Goal: Information Seeking & Learning: Learn about a topic

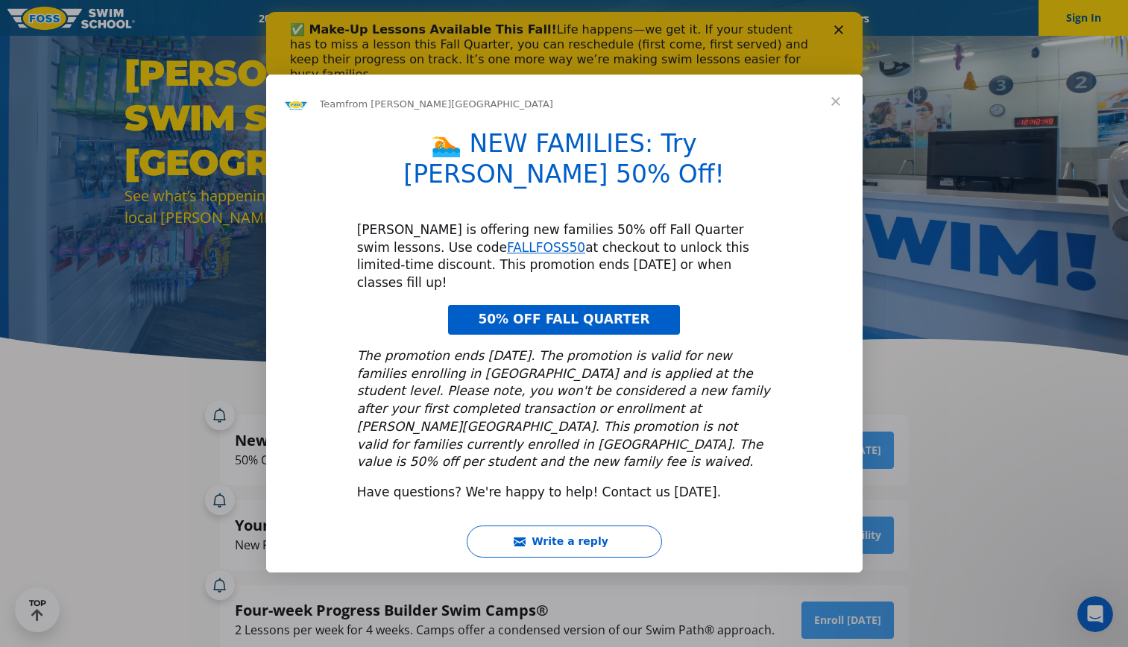
click at [606, 312] on span "50% OFF FALL QUARTER" at bounding box center [563, 319] width 171 height 15
click at [839, 128] on span "Close" at bounding box center [836, 102] width 54 height 54
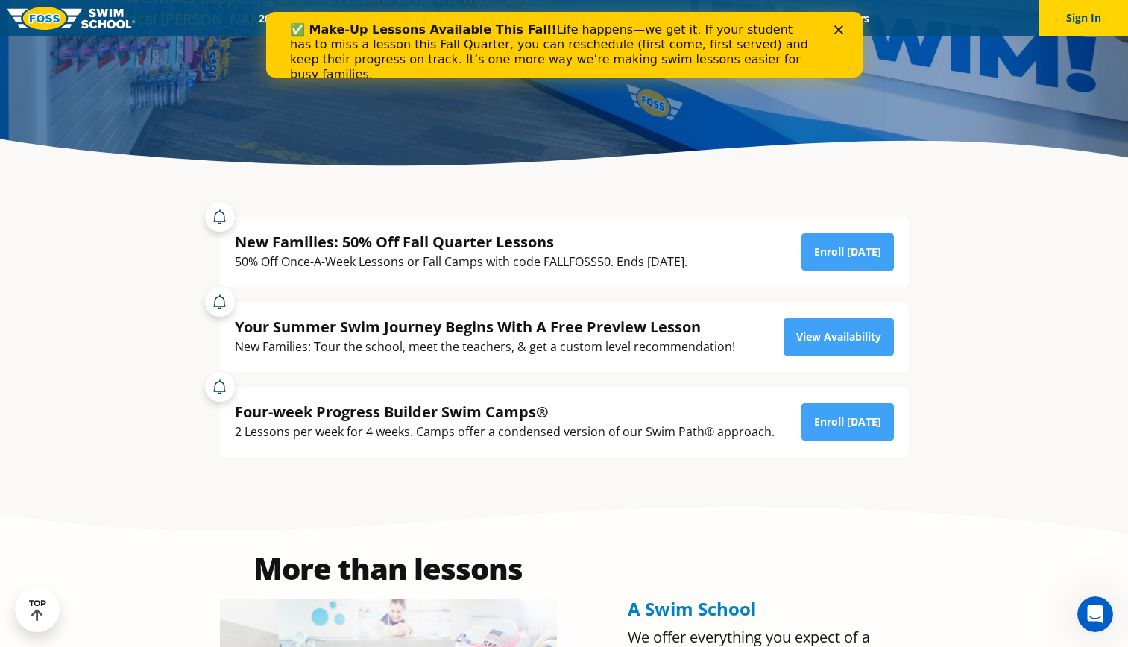
scroll to position [275, 0]
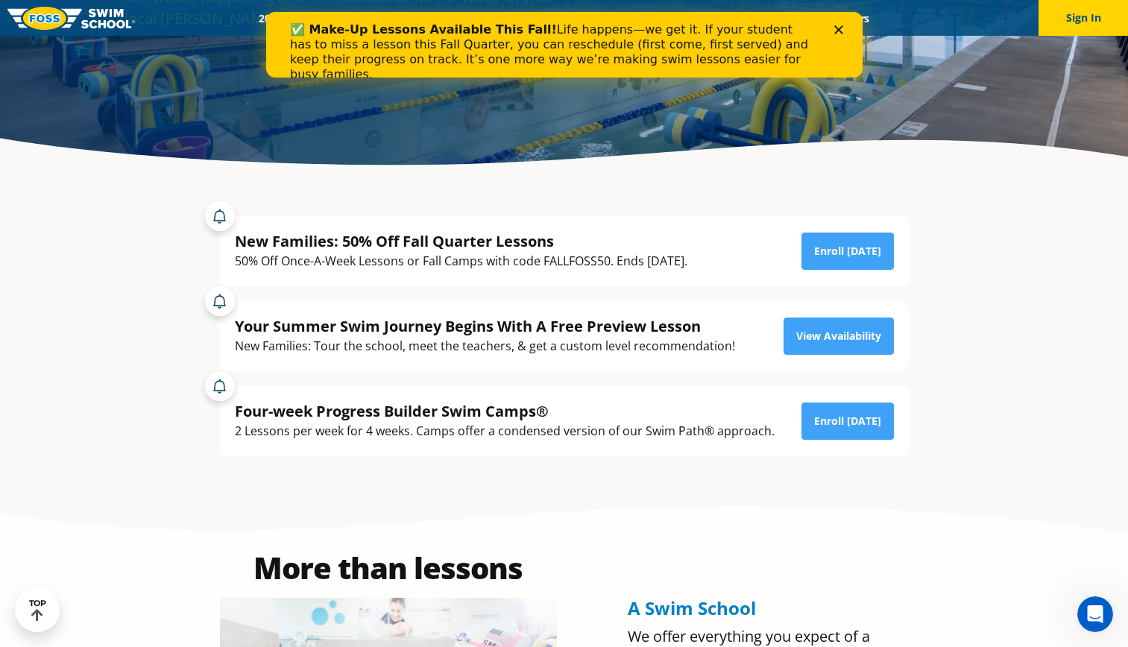
drag, startPoint x: 2166, startPoint y: 1228, endPoint x: 1093, endPoint y: 631, distance: 1227.9
click at [1093, 631] on div "Open Intercom Messenger" at bounding box center [1094, 614] width 49 height 49
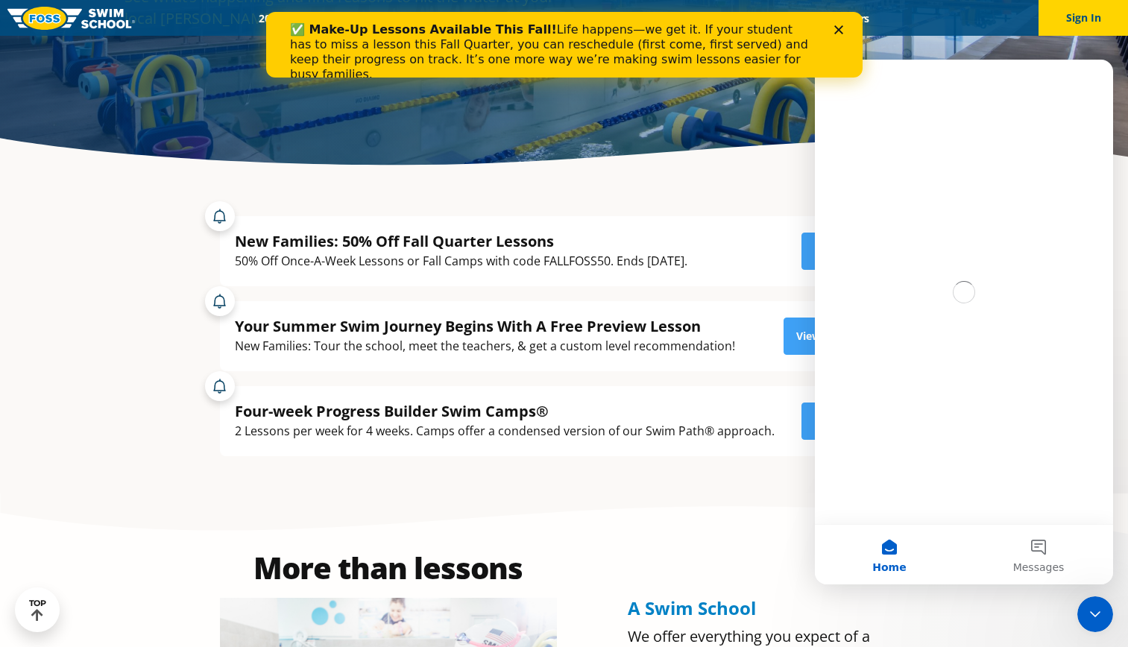
scroll to position [0, 0]
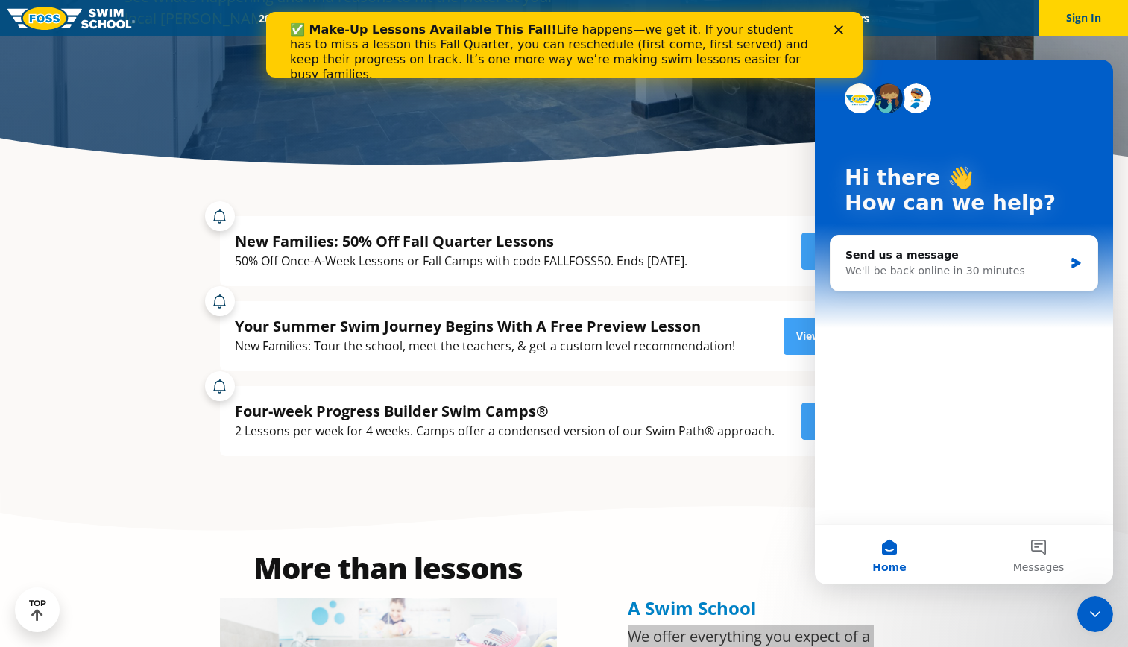
drag, startPoint x: 2080, startPoint y: 1219, endPoint x: 1093, endPoint y: 619, distance: 1155.4
click at [1093, 619] on div "Close Intercom Messenger" at bounding box center [1095, 614] width 36 height 36
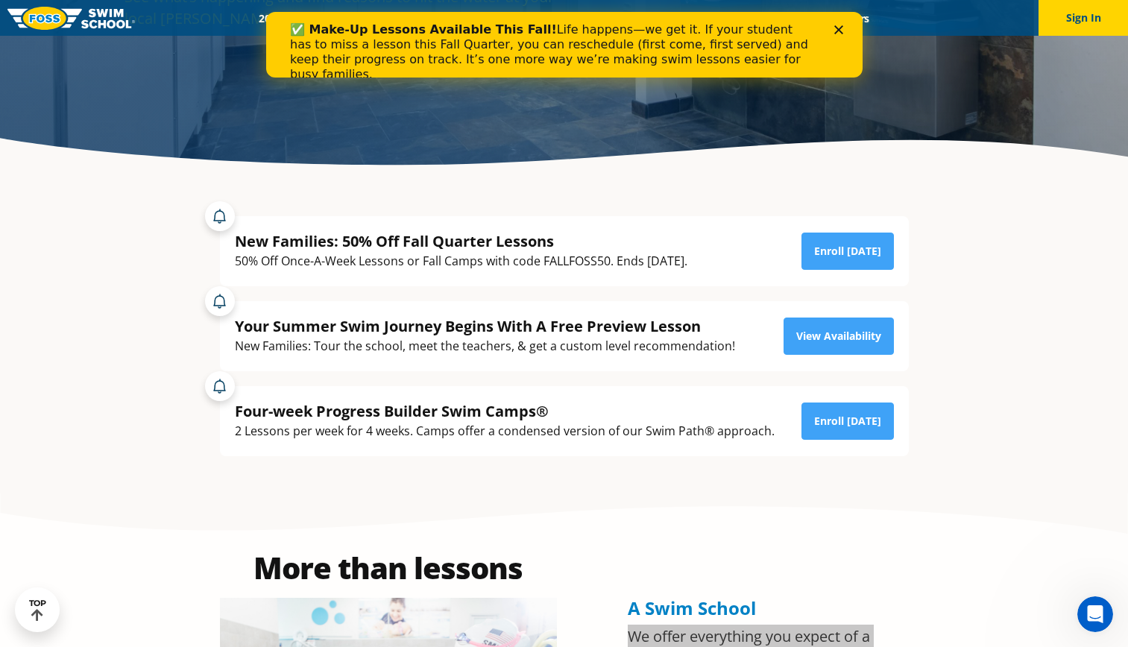
click at [1093, 619] on icon "Open Intercom Messenger" at bounding box center [1095, 614] width 25 height 25
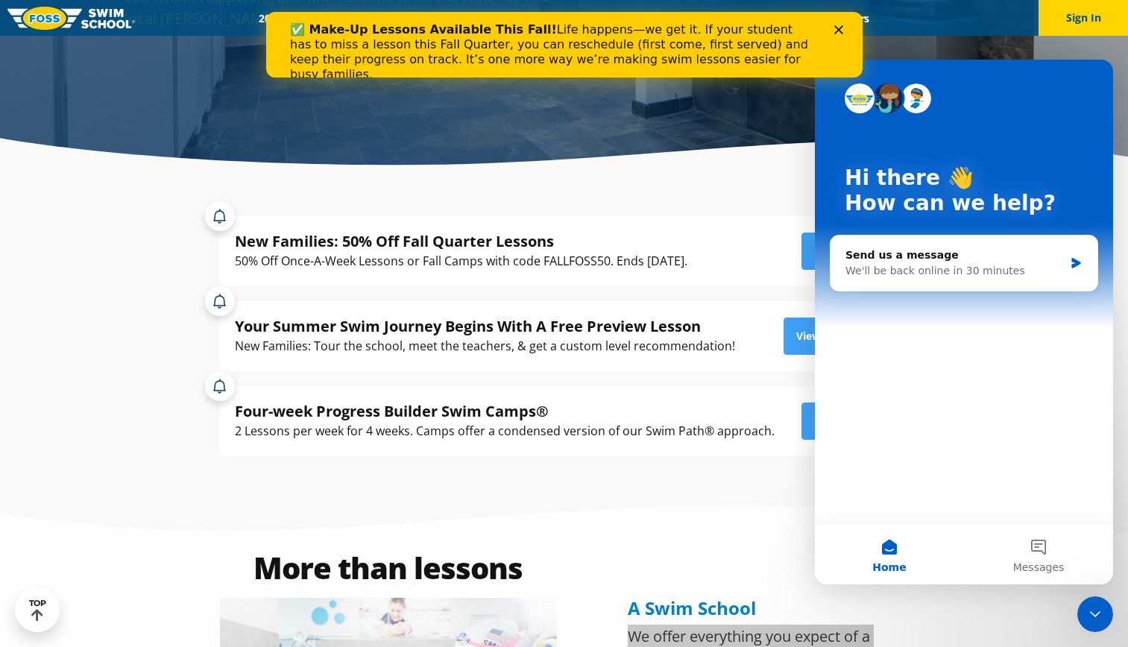
click at [1099, 619] on icon "Close Intercom Messenger" at bounding box center [1095, 614] width 18 height 18
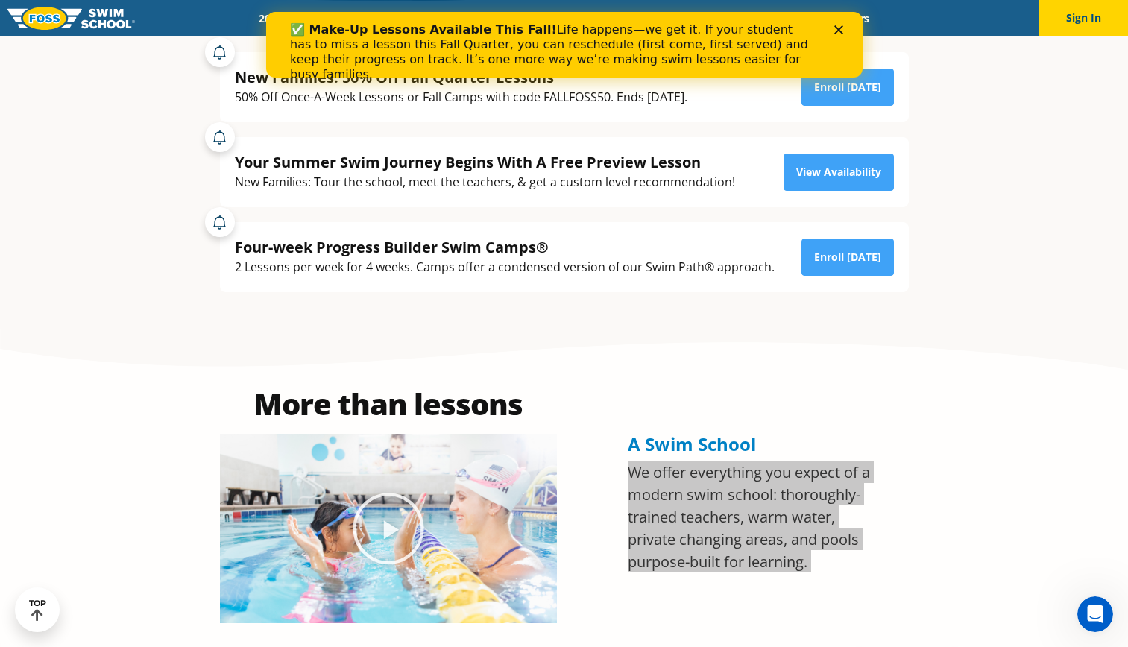
scroll to position [440, 0]
